Goal: Navigation & Orientation: Find specific page/section

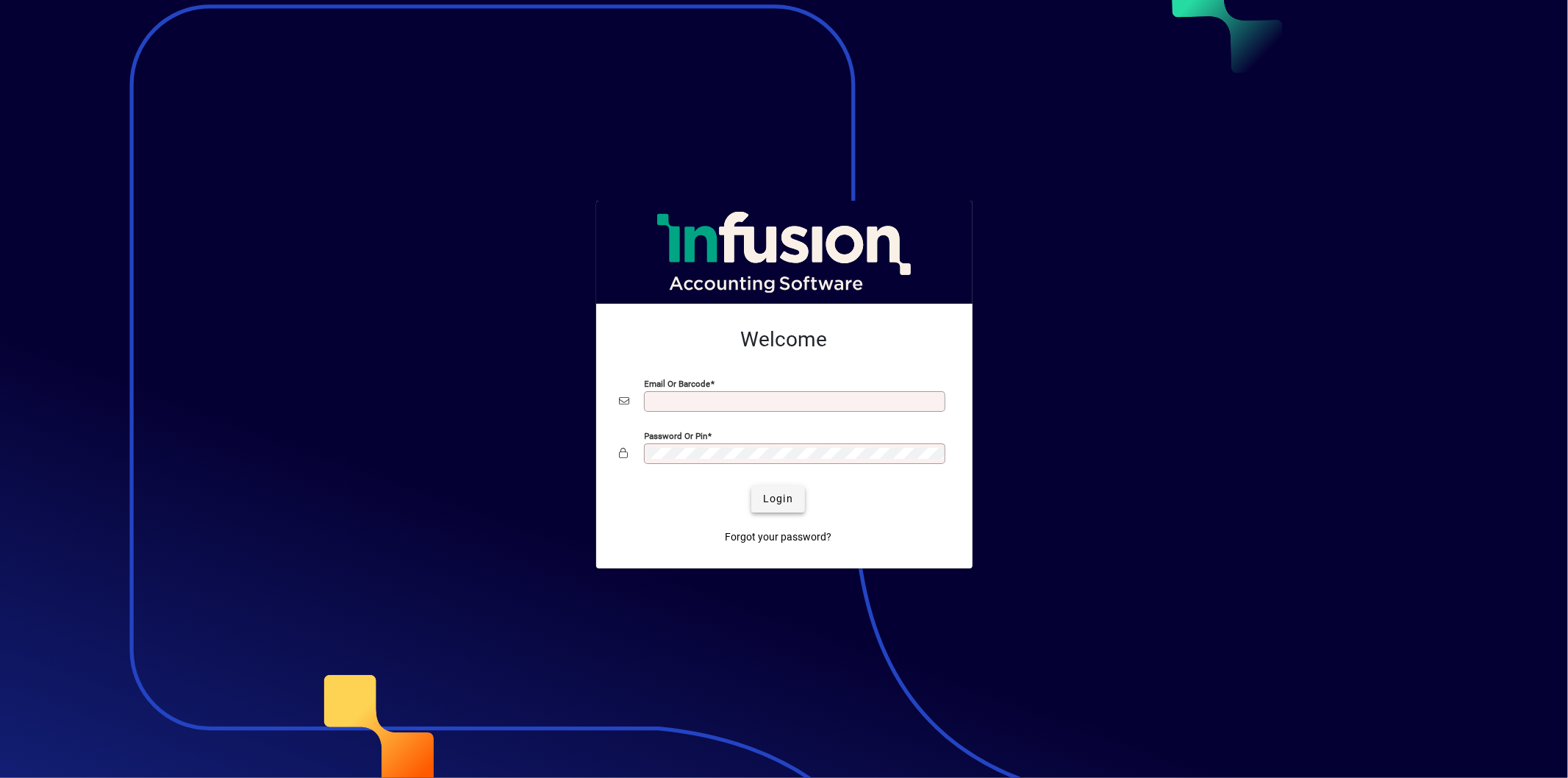
type input "**********"
click at [777, 494] on span "Login" at bounding box center [778, 499] width 30 height 16
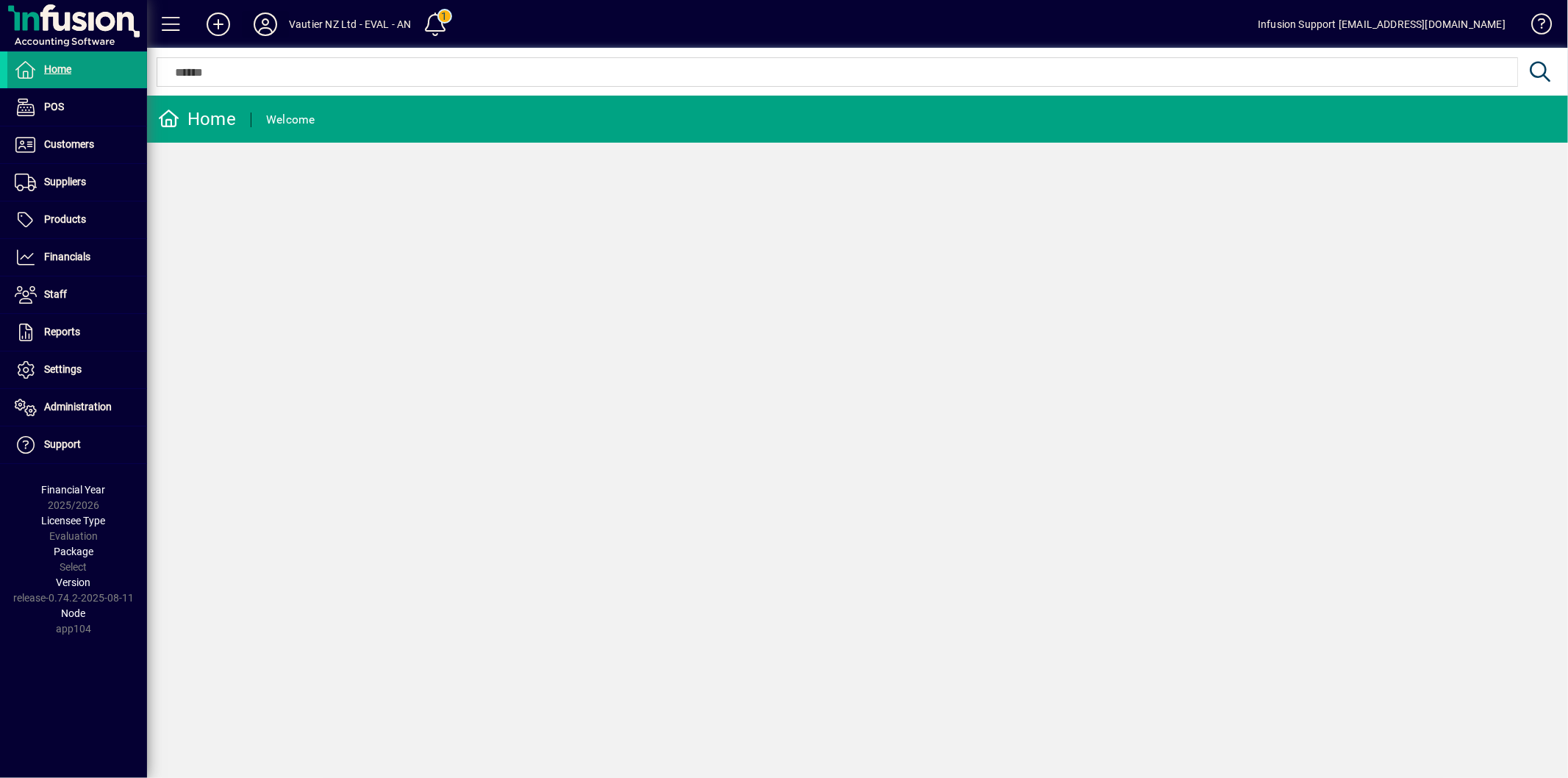
click at [251, 19] on icon at bounding box center [266, 25] width 29 height 24
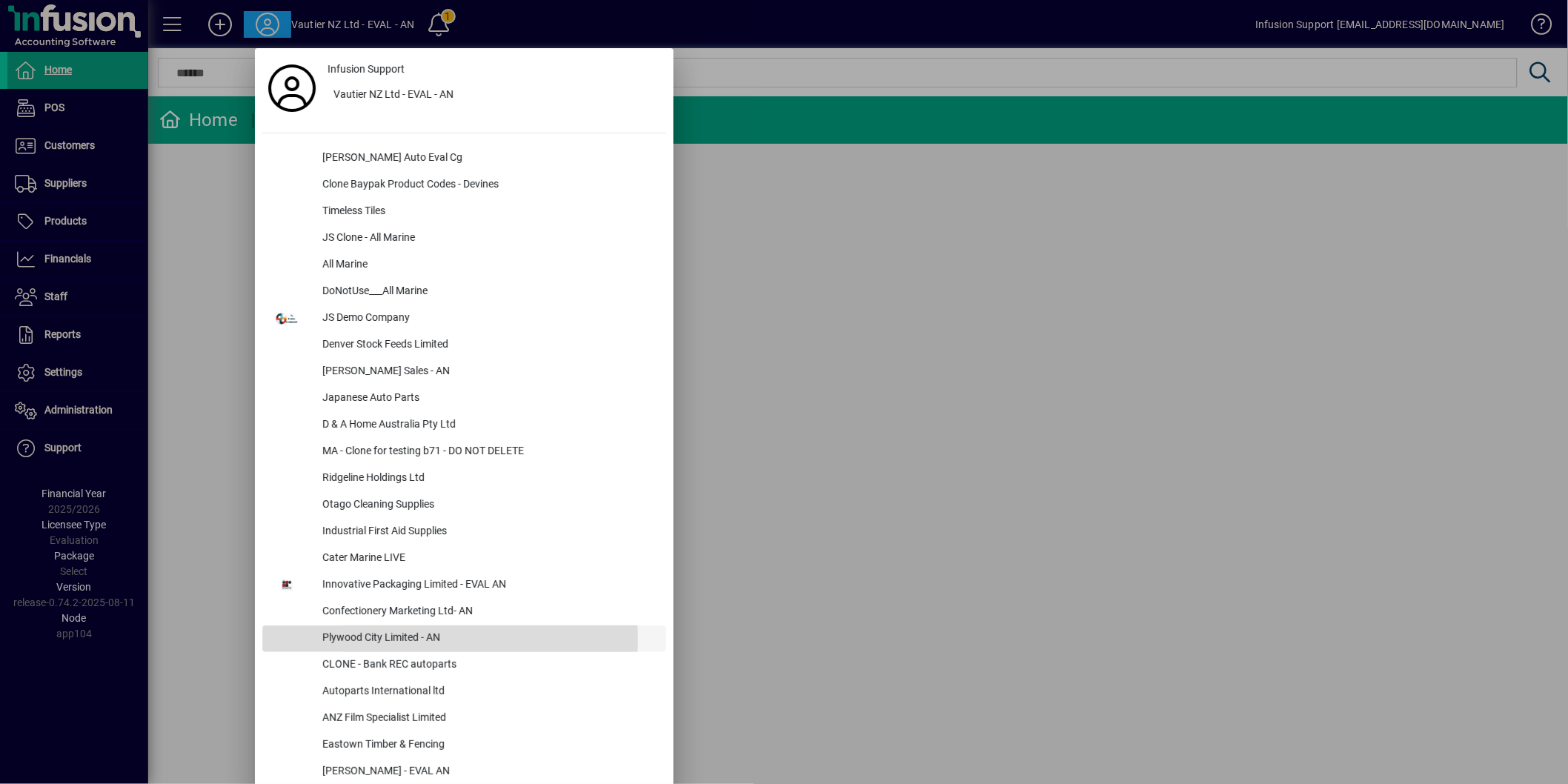
click at [396, 640] on div "Plywood City Limited - AN" at bounding box center [488, 639] width 356 height 27
